Goal: Task Accomplishment & Management: Complete application form

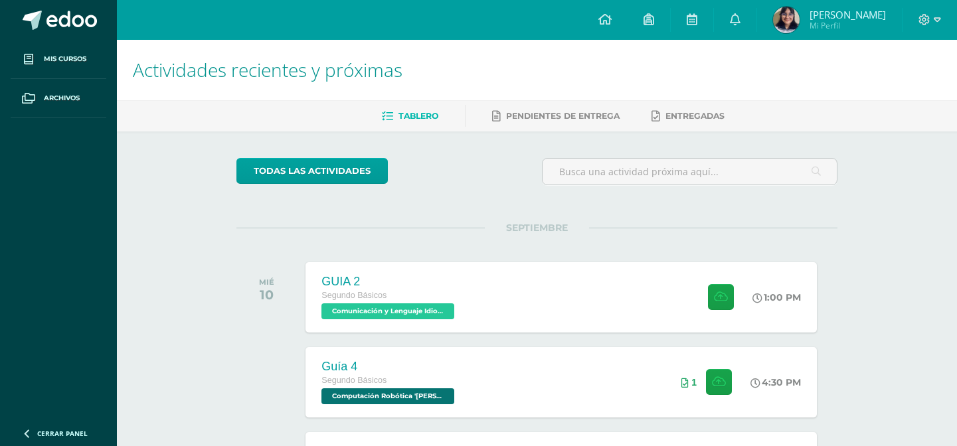
scroll to position [154, 0]
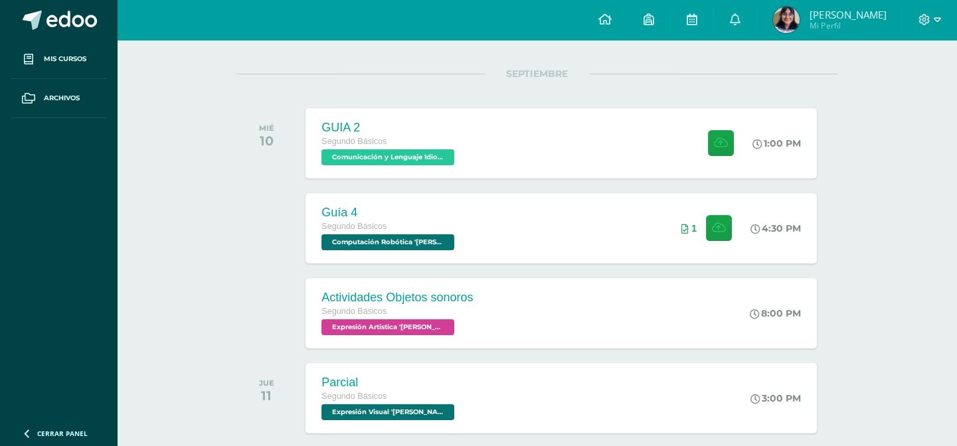
click at [258, 255] on div at bounding box center [270, 228] width 67 height 70
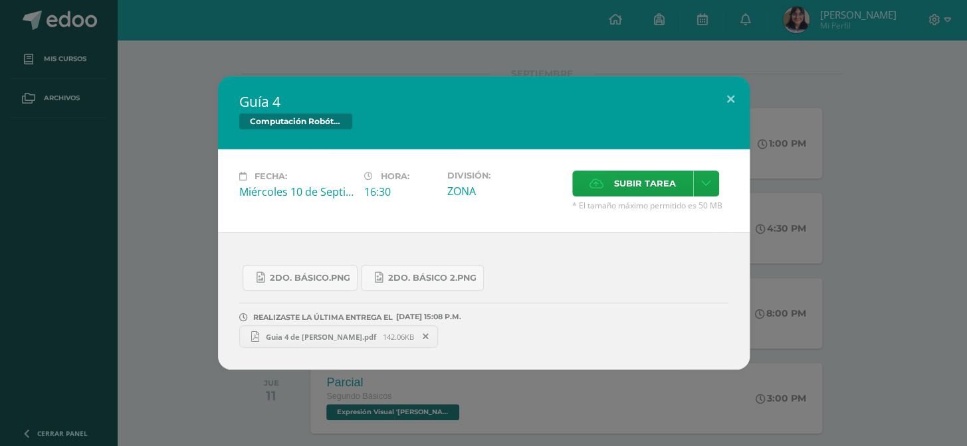
click at [208, 292] on div "Guía 4 Computación Robótica Fecha: Miércoles 10 de Septiembre Hora: 16:30 Divis…" at bounding box center [483, 223] width 956 height 294
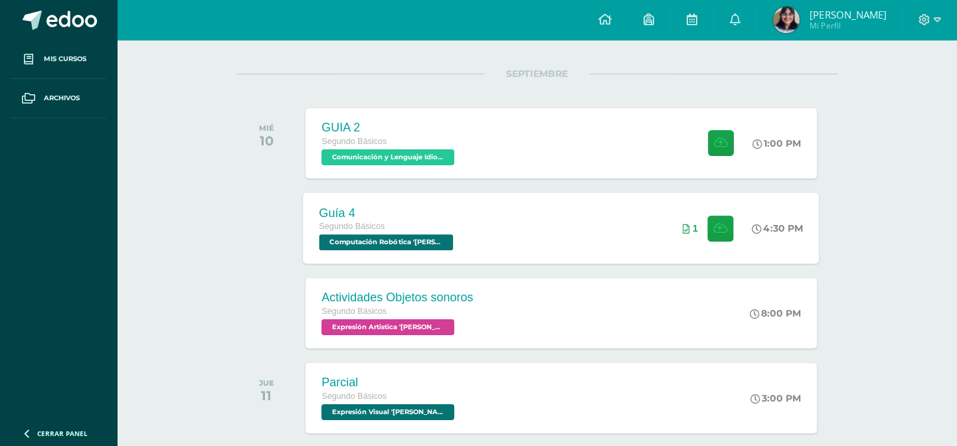
click at [545, 220] on div "Guía 4 Segundo Básicos Computación Robótica 'Newton' 4:30 PM 1 Guía 4 Computaci…" at bounding box center [562, 228] width 516 height 71
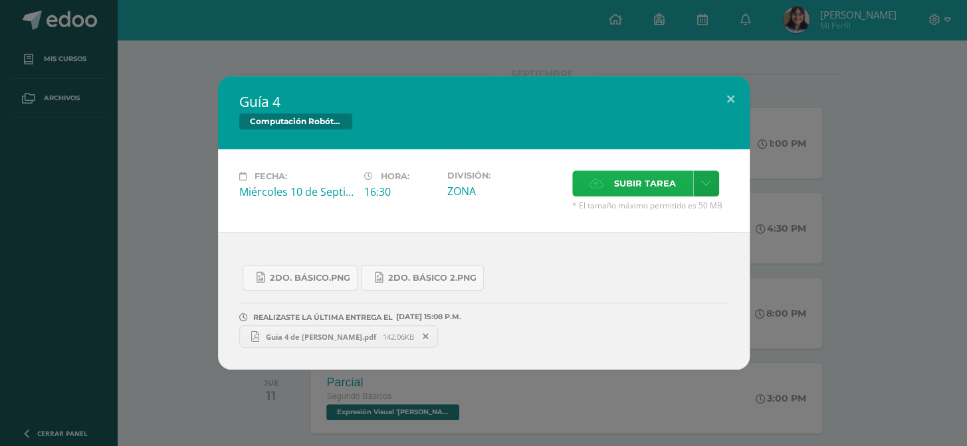
click at [660, 189] on span "Subir tarea" at bounding box center [645, 183] width 62 height 25
click at [0, 0] on input "Subir tarea" at bounding box center [0, 0] width 0 height 0
click at [731, 90] on button at bounding box center [731, 98] width 38 height 45
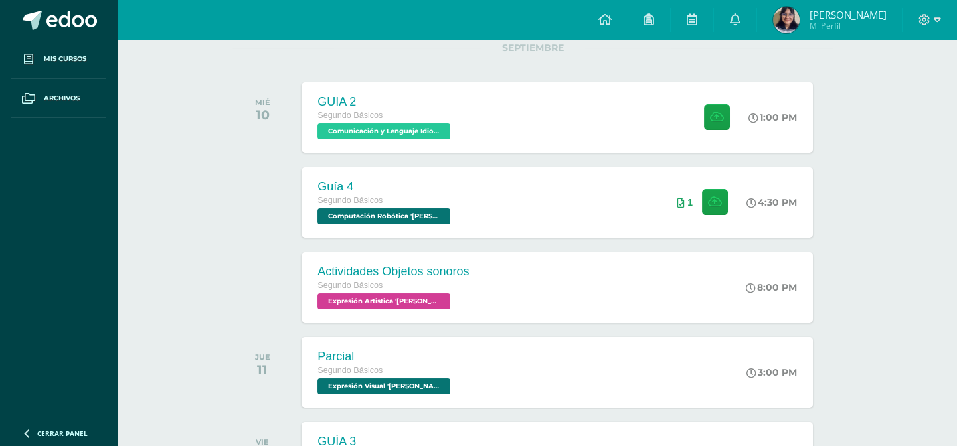
scroll to position [201, 4]
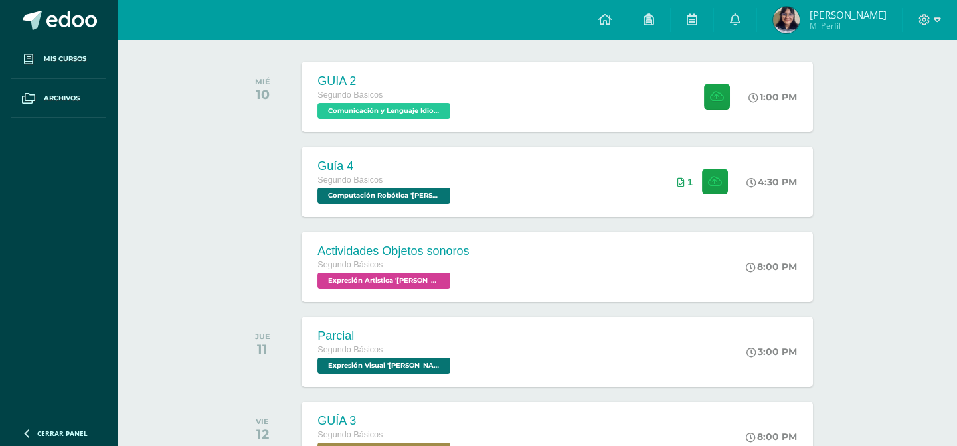
click at [486, 187] on div "Guía 4 Segundo Básicos Computación Robótica '[PERSON_NAME]' 4:30 PM 1 Guía 4 Co…" at bounding box center [557, 182] width 511 height 70
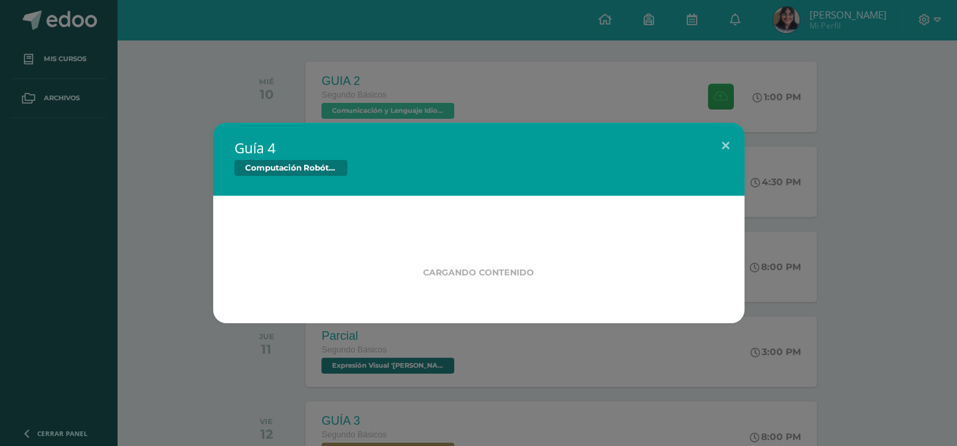
scroll to position [201, 0]
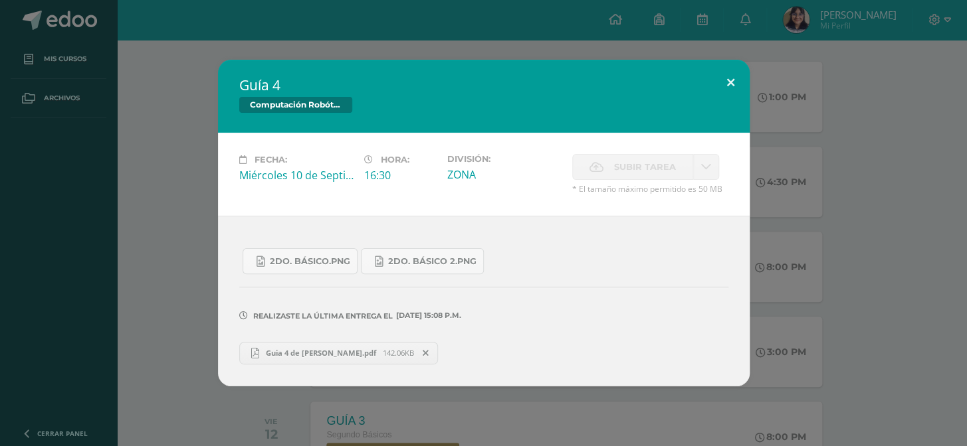
click at [727, 82] on button at bounding box center [731, 82] width 38 height 45
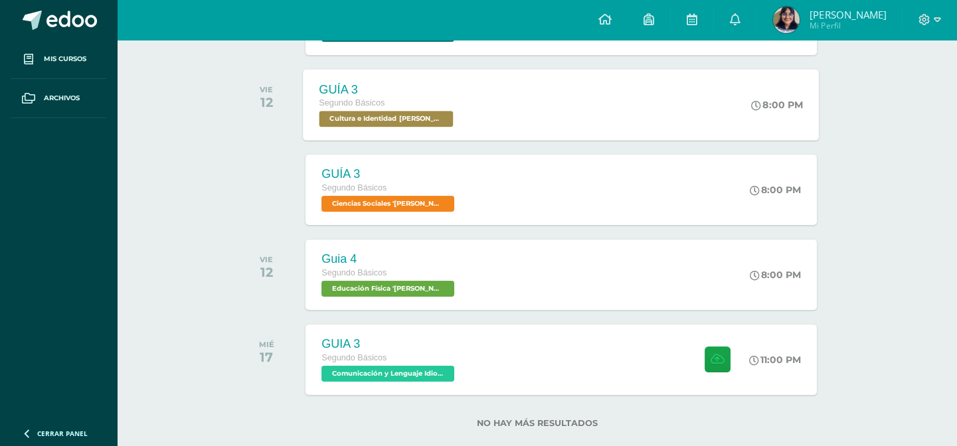
scroll to position [557, 0]
